Goal: Task Accomplishment & Management: Manage account settings

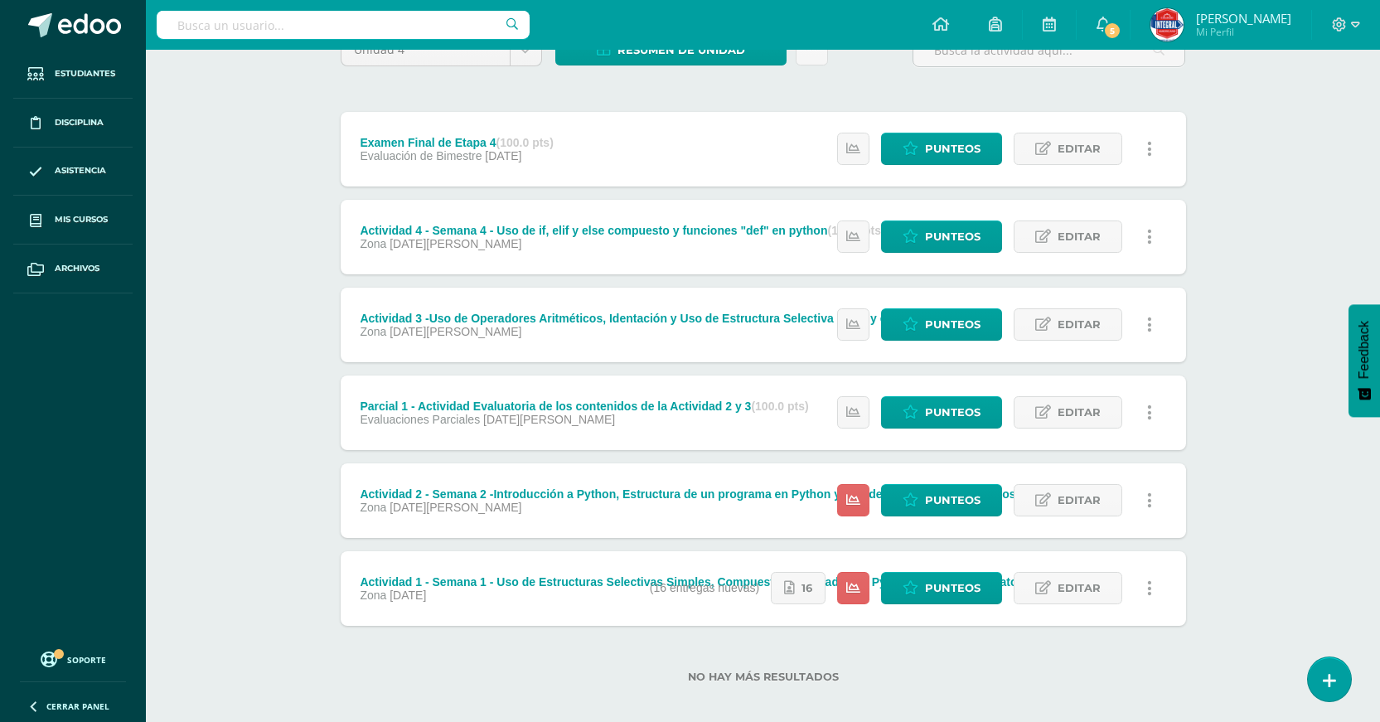
scroll to position [166, 0]
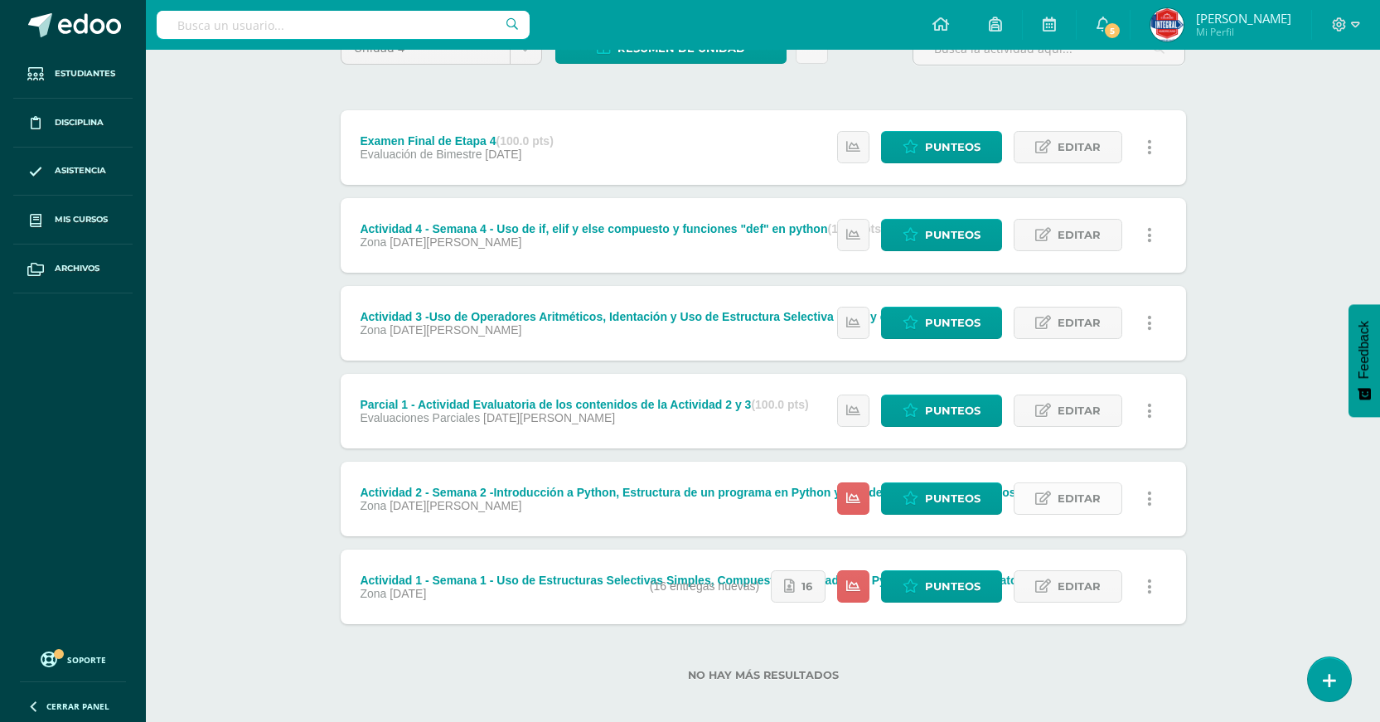
click at [1055, 499] on link "Editar" at bounding box center [1068, 499] width 109 height 32
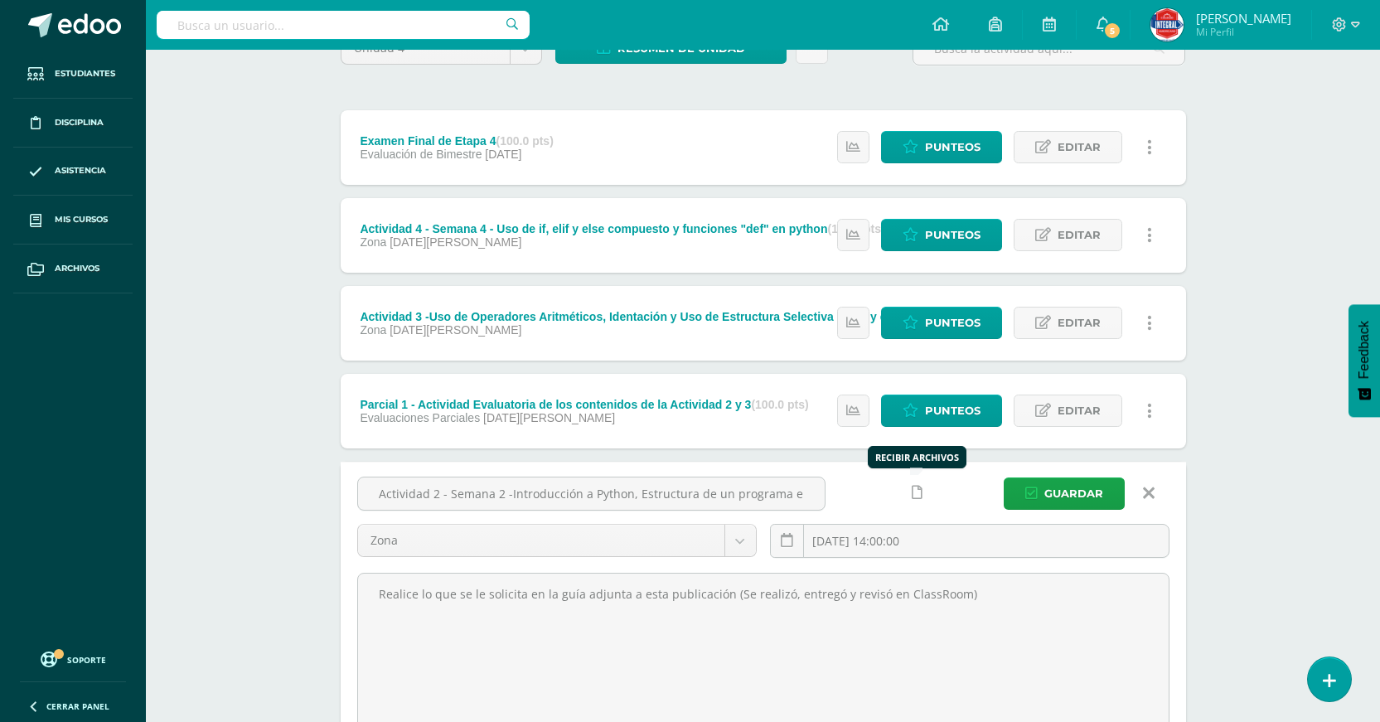
click at [922, 497] on link at bounding box center [917, 493] width 32 height 32
click at [890, 497] on icon at bounding box center [885, 493] width 14 height 14
click at [1070, 491] on span "Guardar" at bounding box center [1074, 493] width 59 height 31
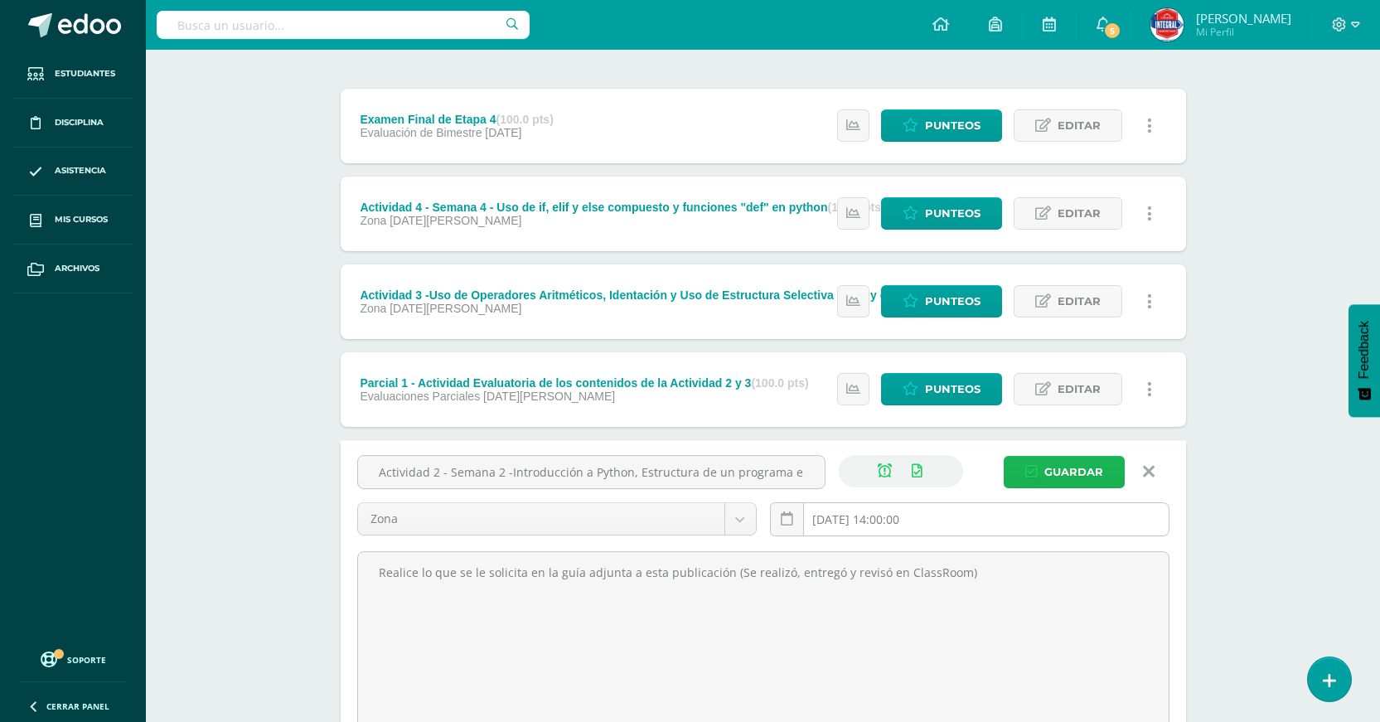
scroll to position [249, 0]
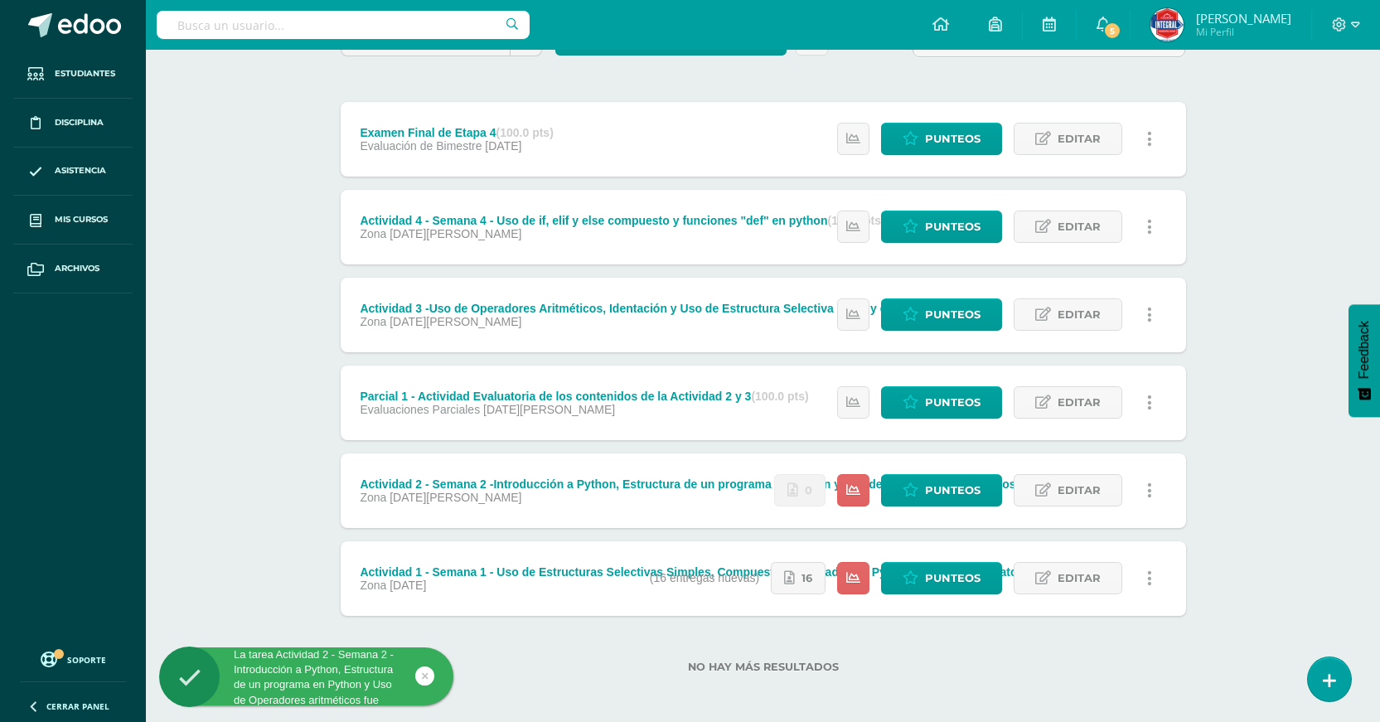
scroll to position [178, 0]
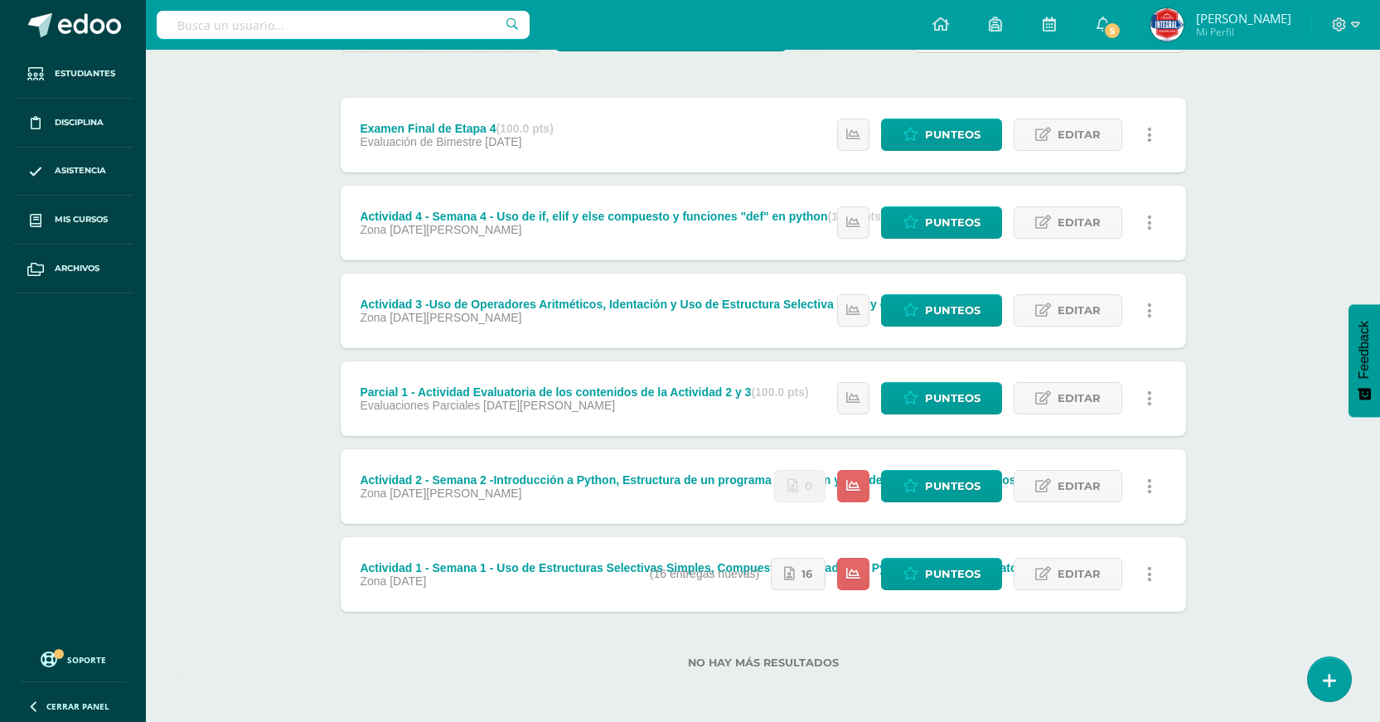
click at [1141, 492] on link at bounding box center [1150, 486] width 32 height 32
click at [1104, 541] on link "Mostrar" at bounding box center [1119, 540] width 170 height 26
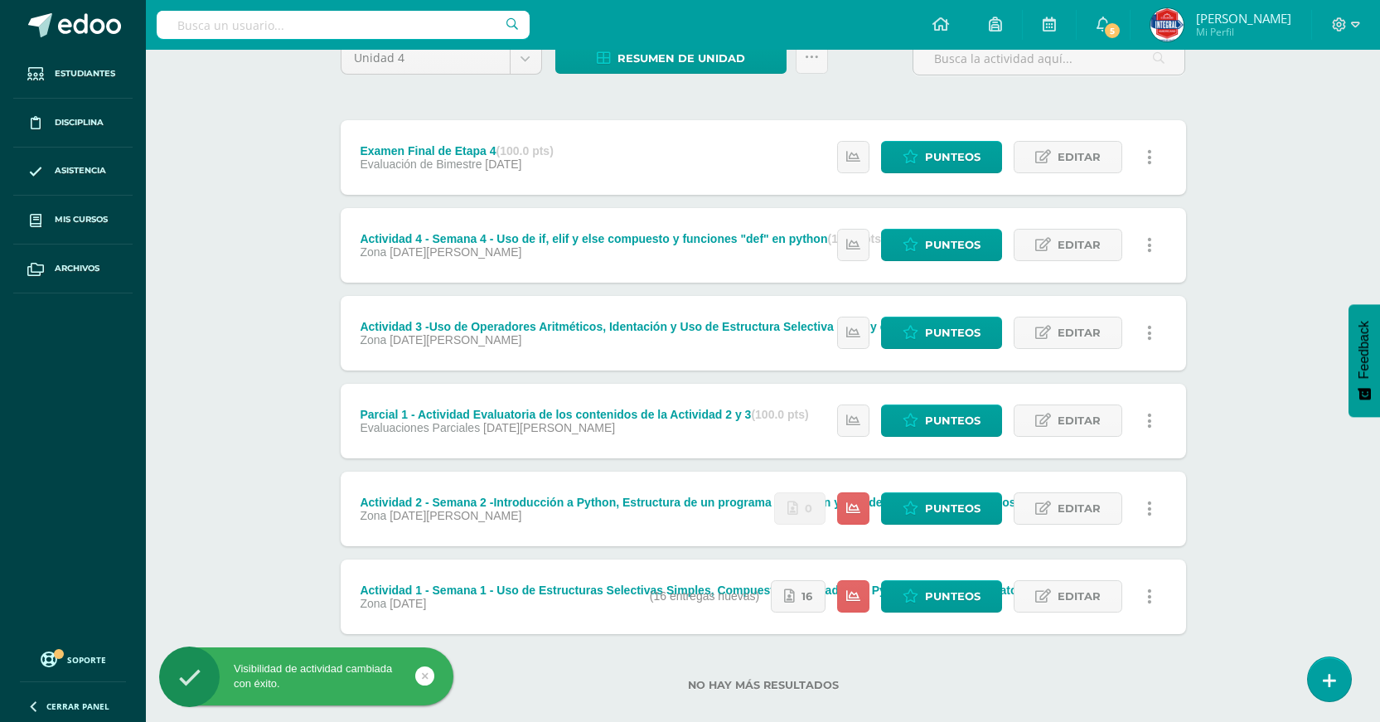
scroll to position [166, 0]
